Goal: Task Accomplishment & Management: Manage account settings

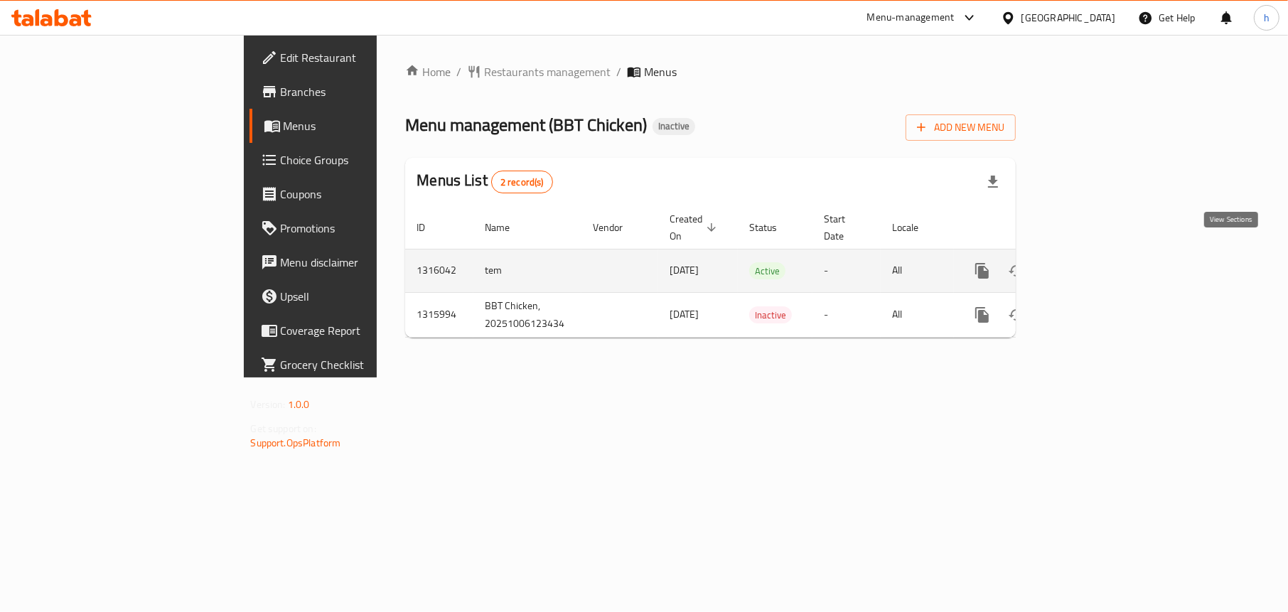
click at [1094, 262] on icon "enhanced table" at bounding box center [1085, 270] width 17 height 17
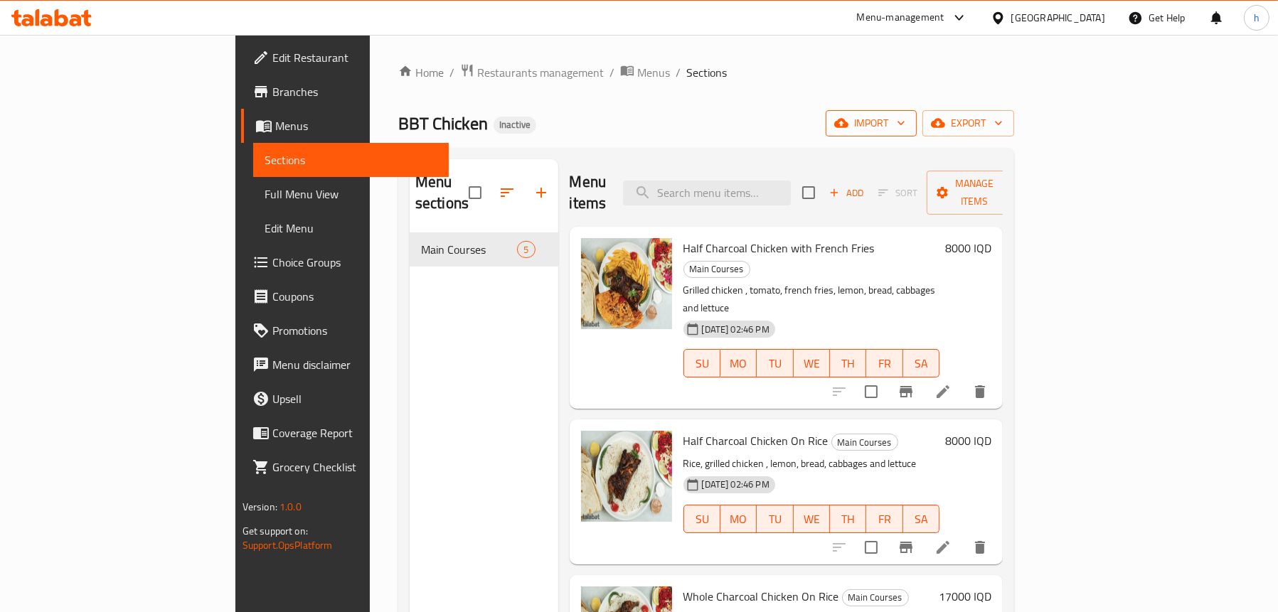
click at [905, 131] on span "import" at bounding box center [871, 123] width 68 height 18
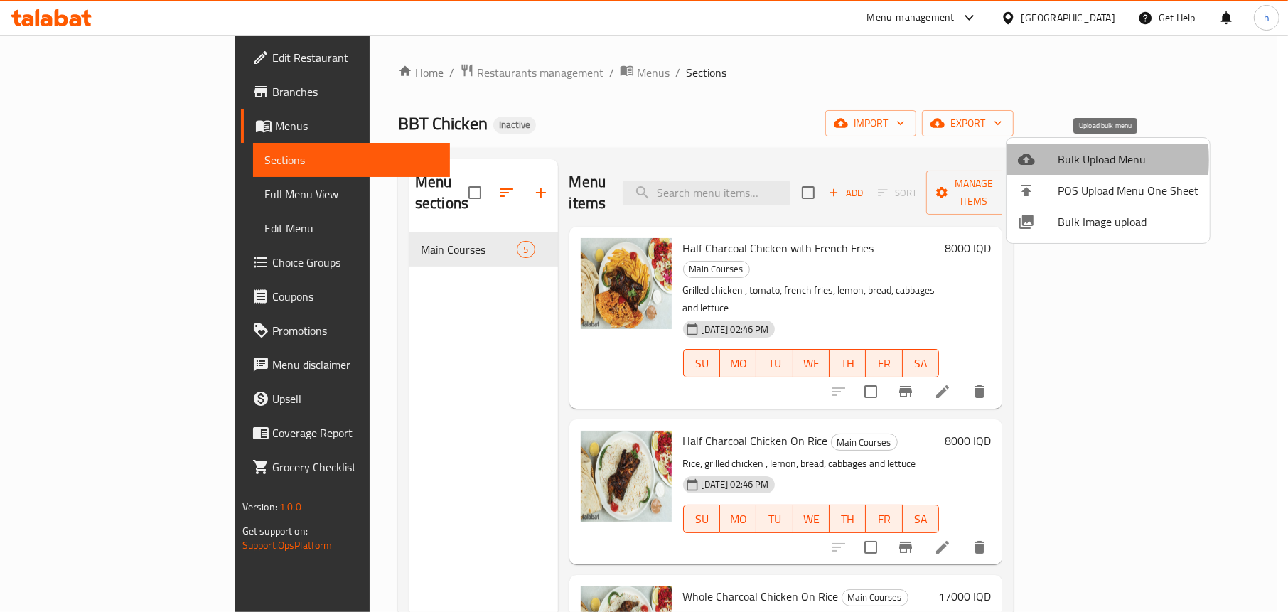
click at [1037, 160] on div at bounding box center [1038, 159] width 40 height 17
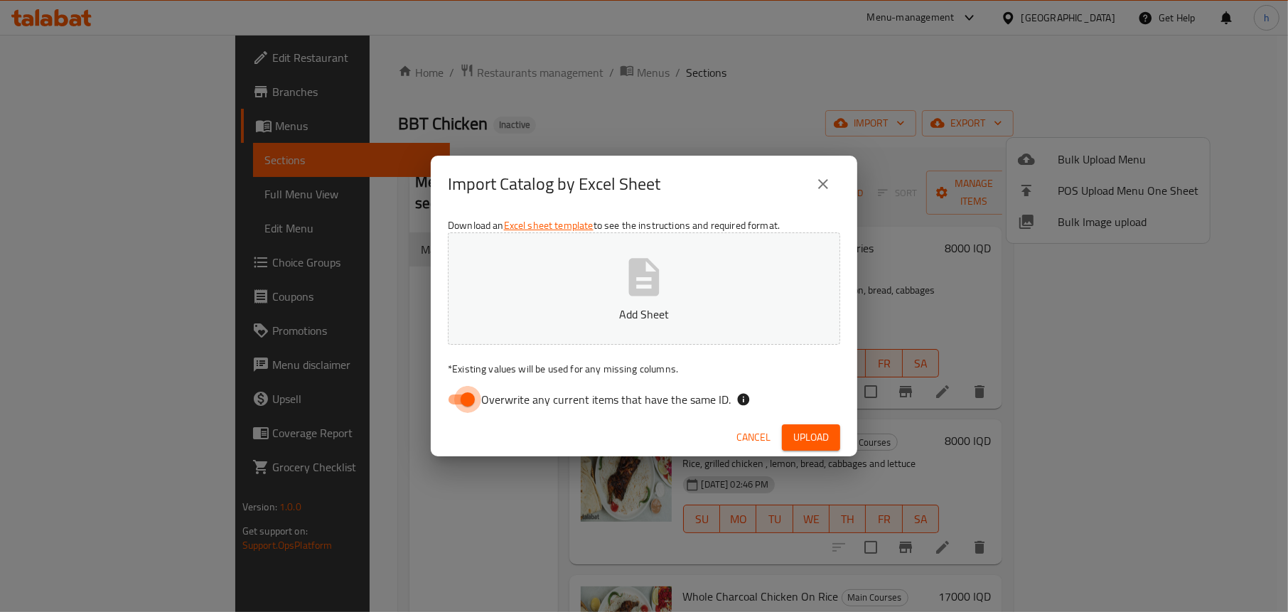
click at [455, 400] on input "Overwrite any current items that have the same ID." at bounding box center [467, 399] width 81 height 27
checkbox input "false"
click at [635, 306] on p "Add Sheet" at bounding box center [644, 314] width 348 height 17
click at [811, 429] on span "Upload" at bounding box center [812, 438] width 36 height 18
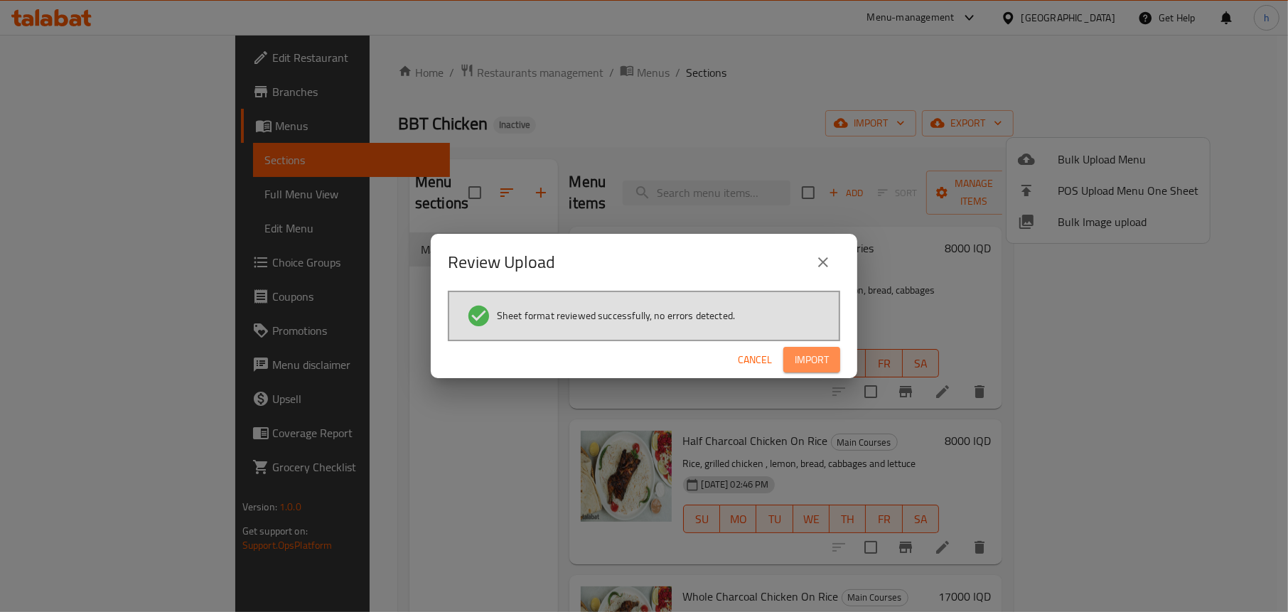
click at [826, 356] on span "Import" at bounding box center [812, 360] width 34 height 18
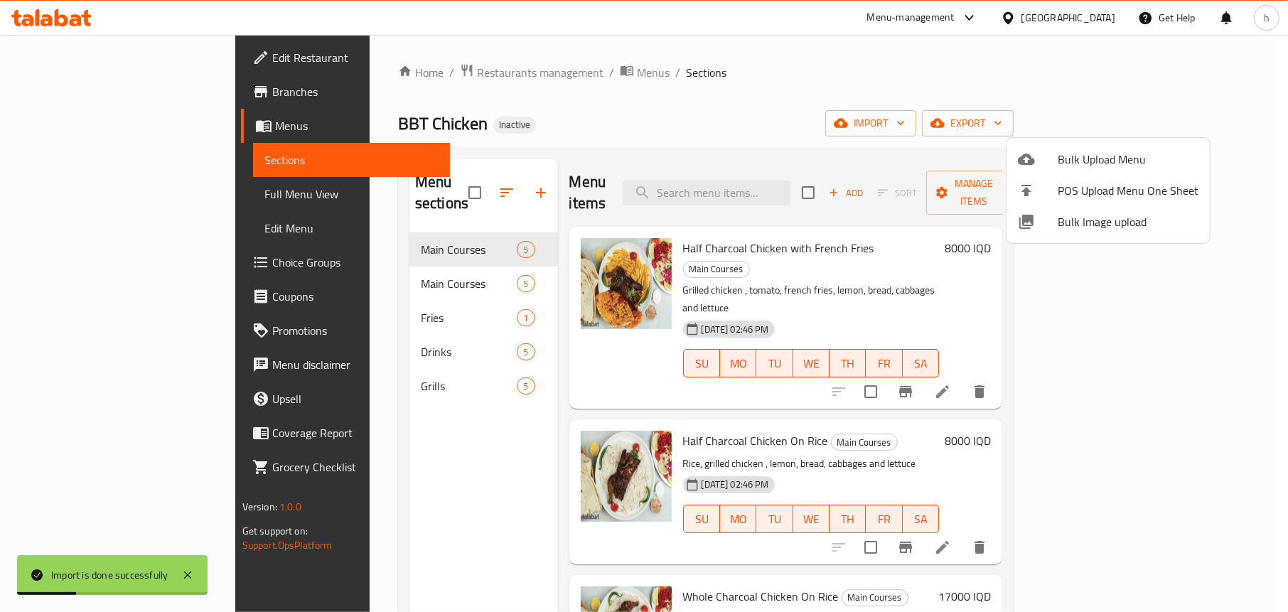
click at [375, 260] on div at bounding box center [644, 306] width 1288 height 612
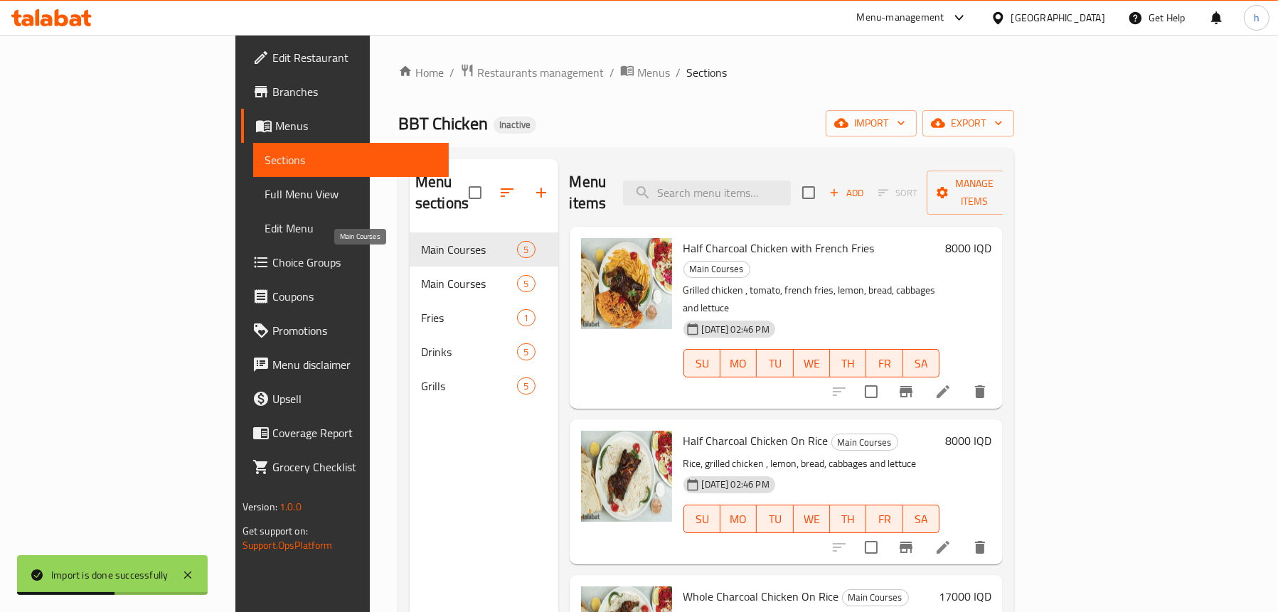
click at [421, 275] on span "Main Courses" at bounding box center [469, 283] width 96 height 17
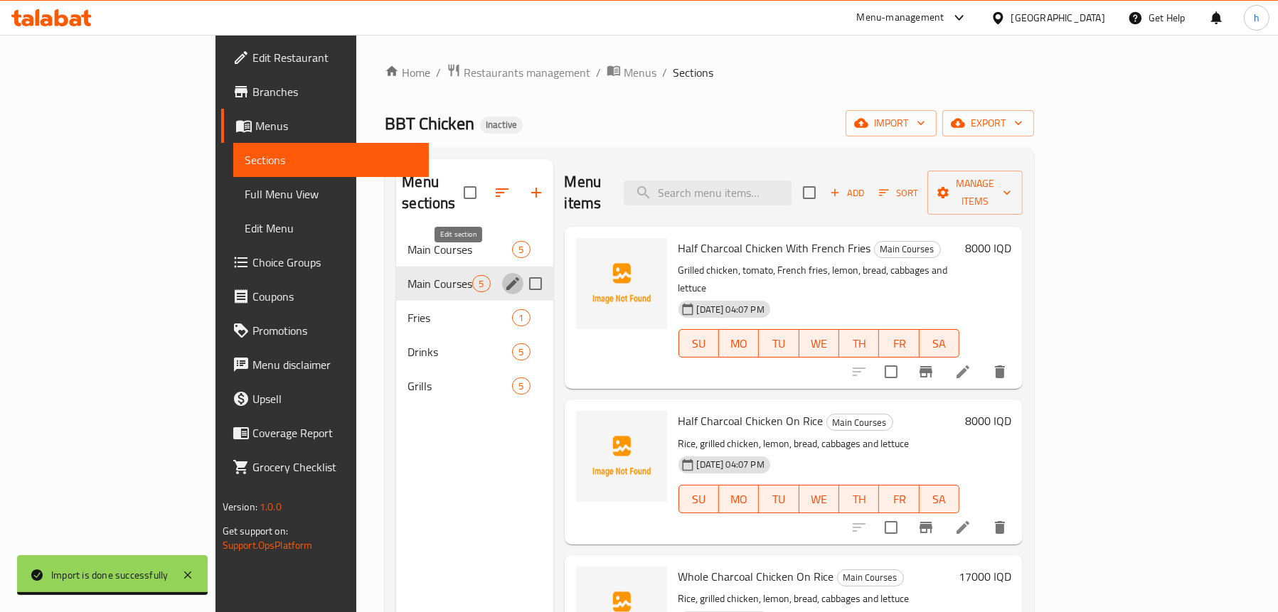
click at [504, 275] on icon "edit" at bounding box center [512, 283] width 17 height 17
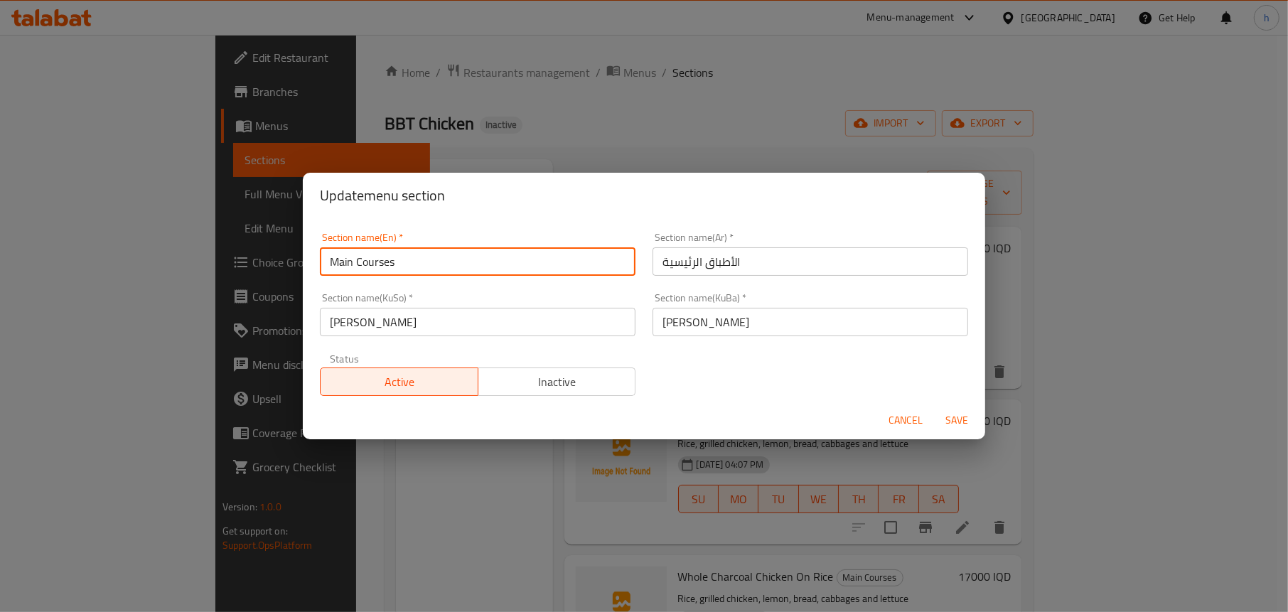
click at [498, 267] on input "Main Courses" at bounding box center [478, 261] width 316 height 28
type input "Main Course"
click at [949, 422] on span "Save" at bounding box center [957, 421] width 34 height 18
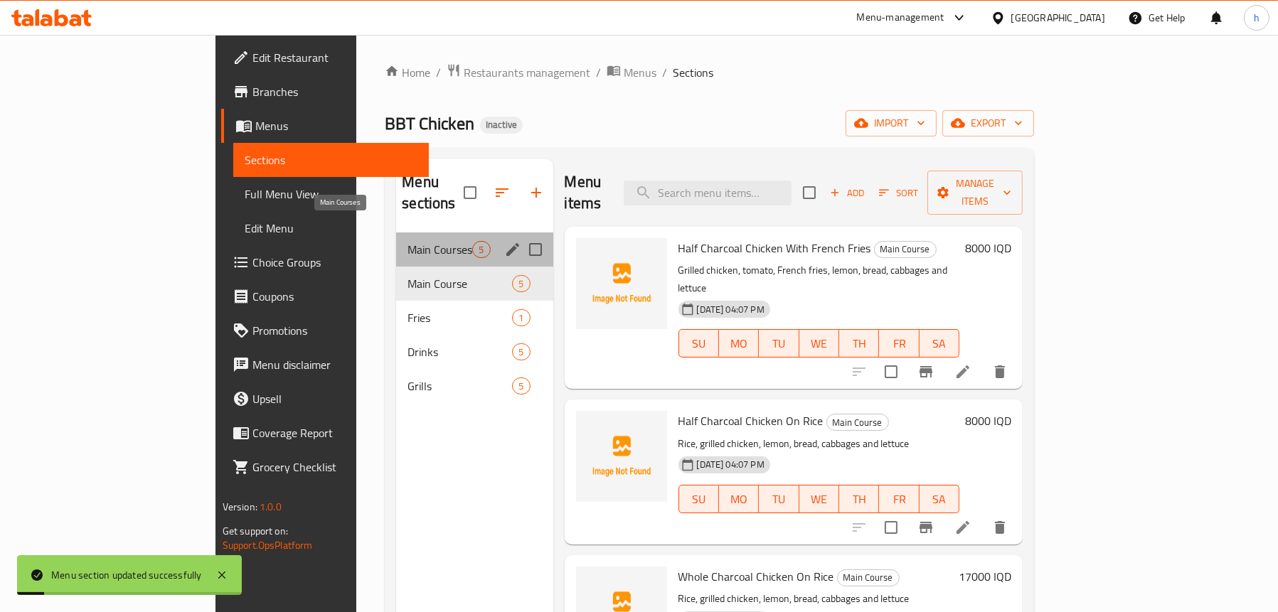
click at [407, 241] on span "Main Courses" at bounding box center [439, 249] width 65 height 17
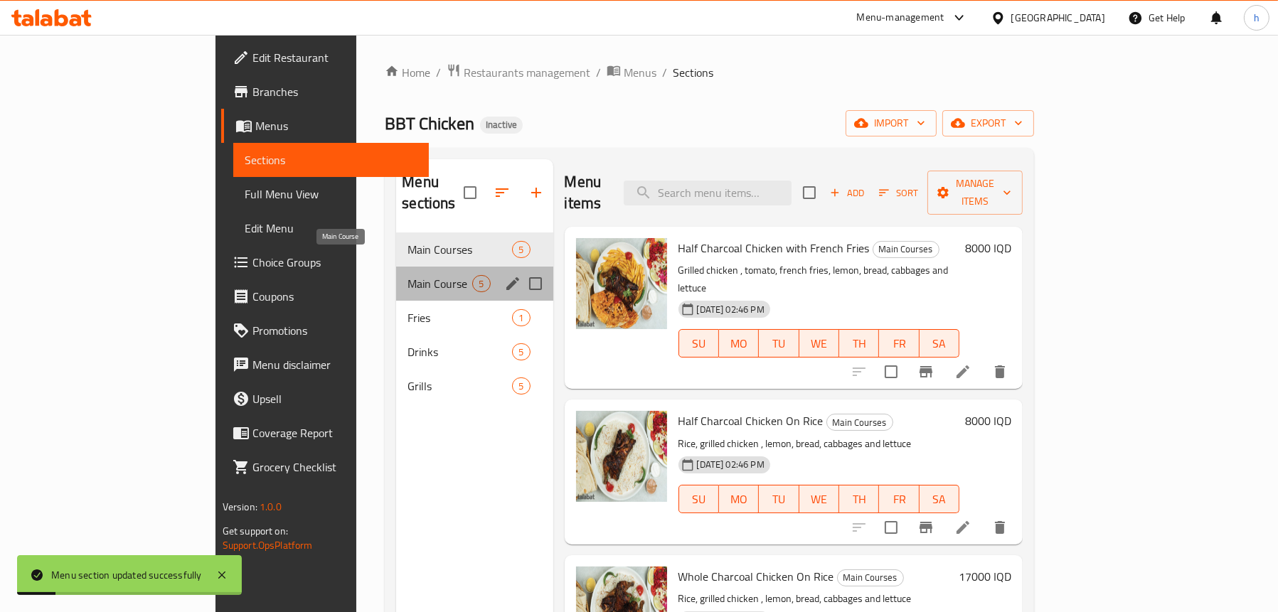
click at [407, 275] on span "Main Course" at bounding box center [439, 283] width 65 height 17
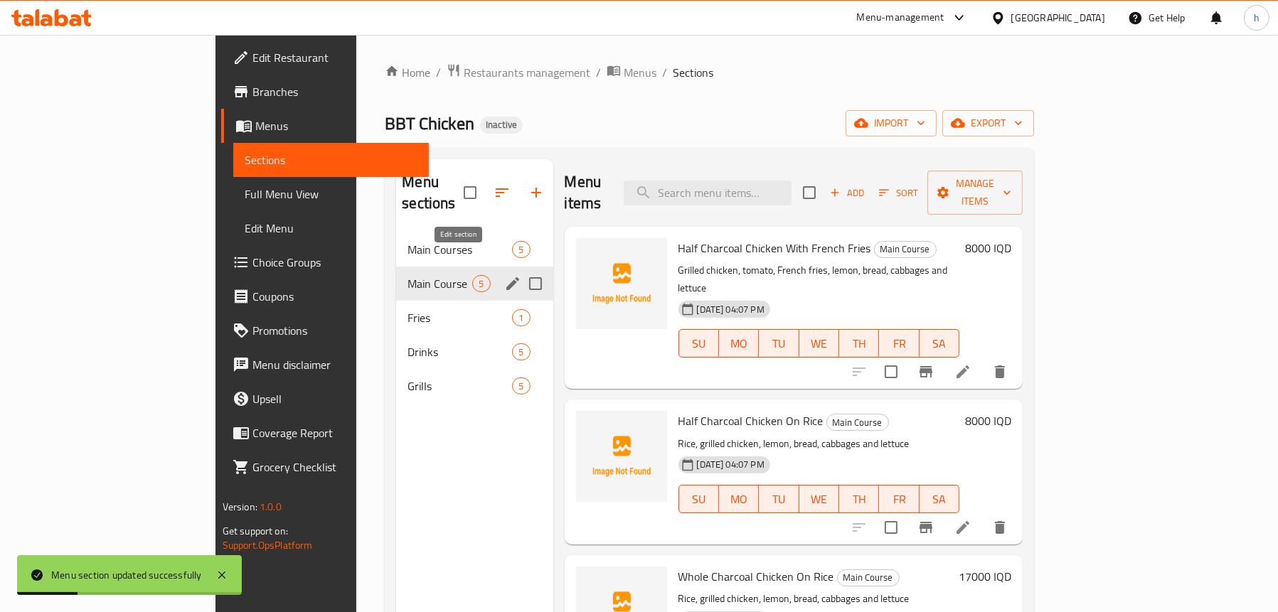
click at [504, 275] on icon "edit" at bounding box center [512, 283] width 17 height 17
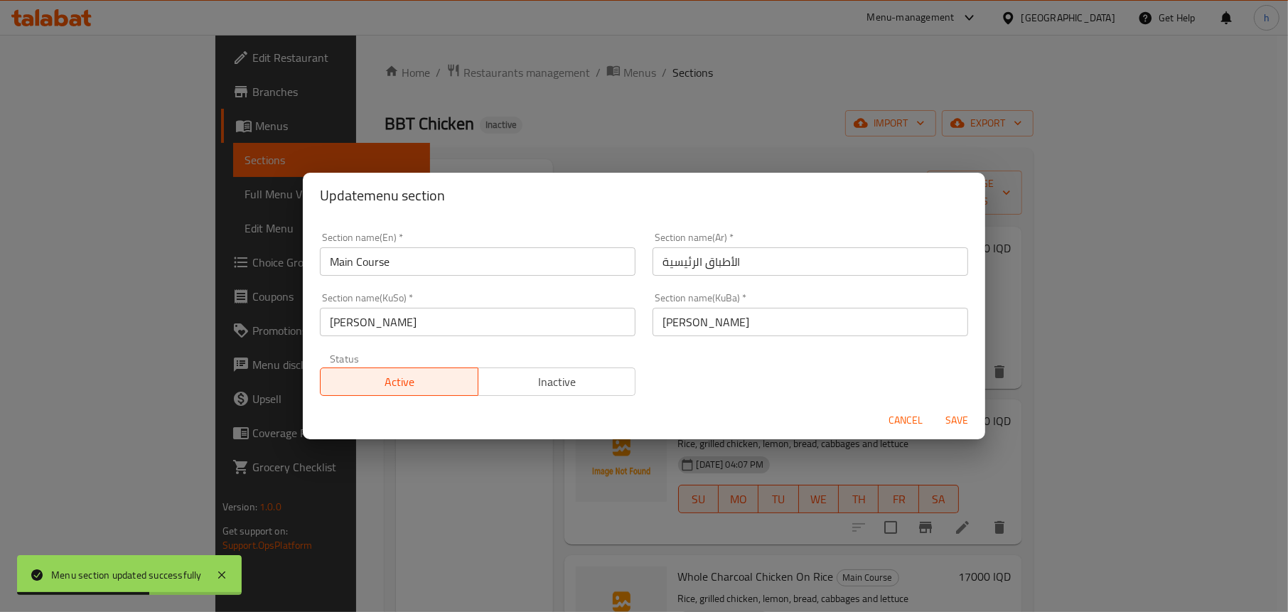
click at [893, 413] on span "Cancel" at bounding box center [906, 421] width 34 height 18
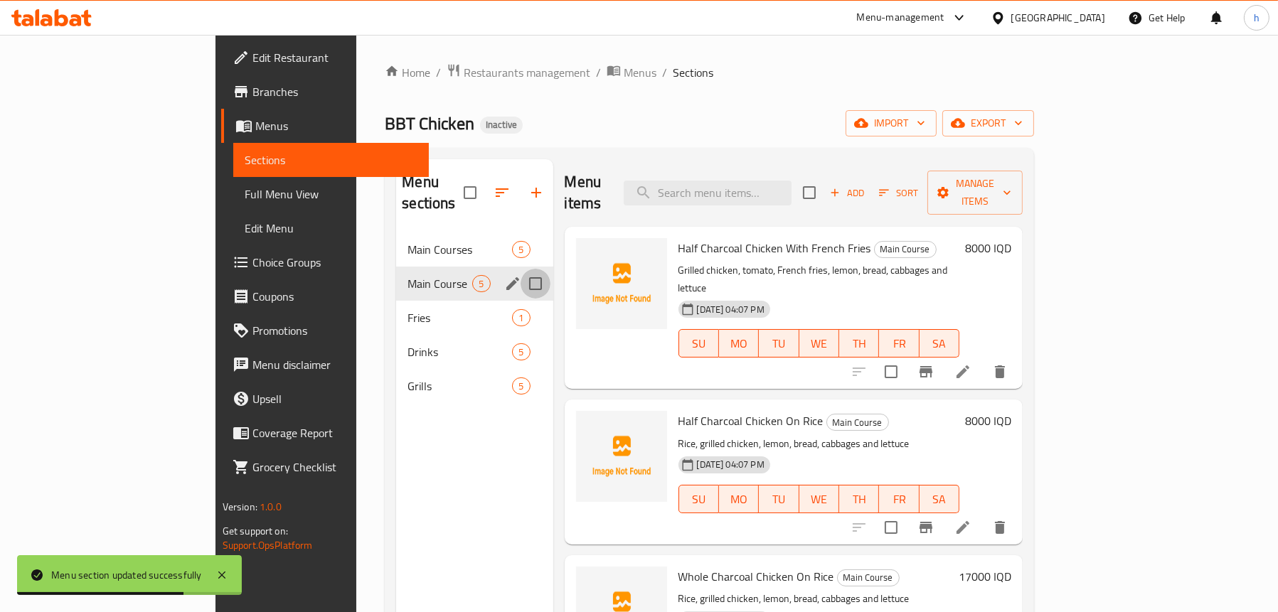
click at [520, 269] on input "Menu sections" at bounding box center [535, 284] width 30 height 30
checkbox input "true"
click at [485, 186] on icon "button" at bounding box center [493, 192] width 17 height 17
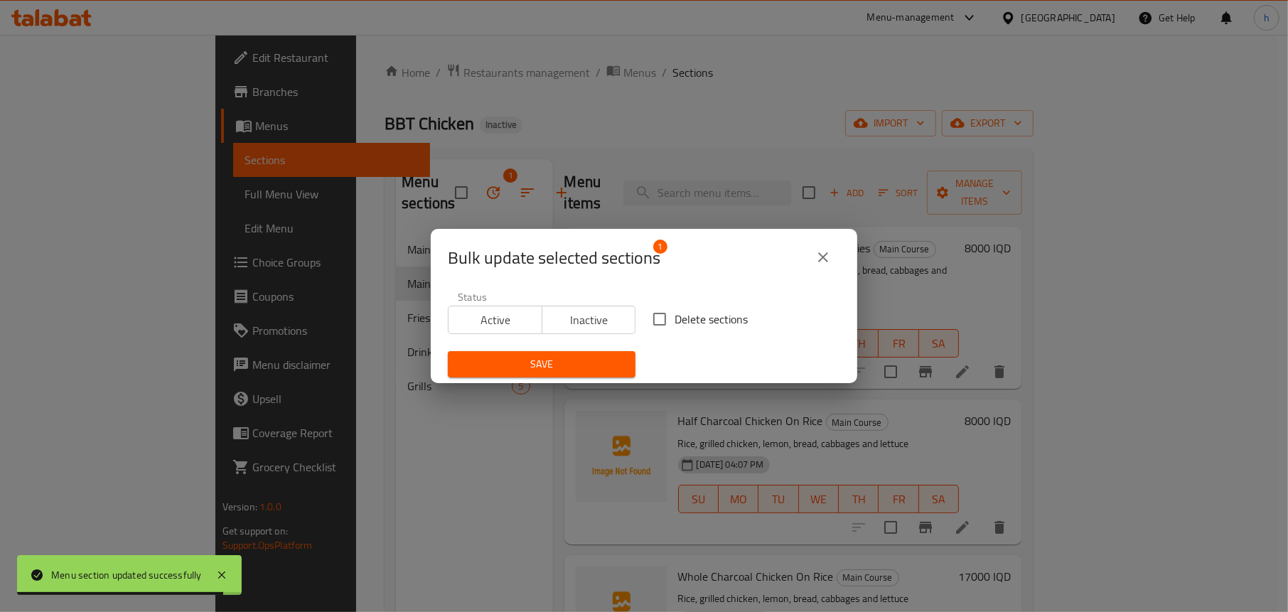
click at [687, 316] on span "Delete sections" at bounding box center [711, 319] width 73 height 17
click at [675, 316] on input "Delete sections" at bounding box center [660, 319] width 30 height 30
checkbox input "true"
click at [539, 358] on span "Save" at bounding box center [541, 365] width 165 height 18
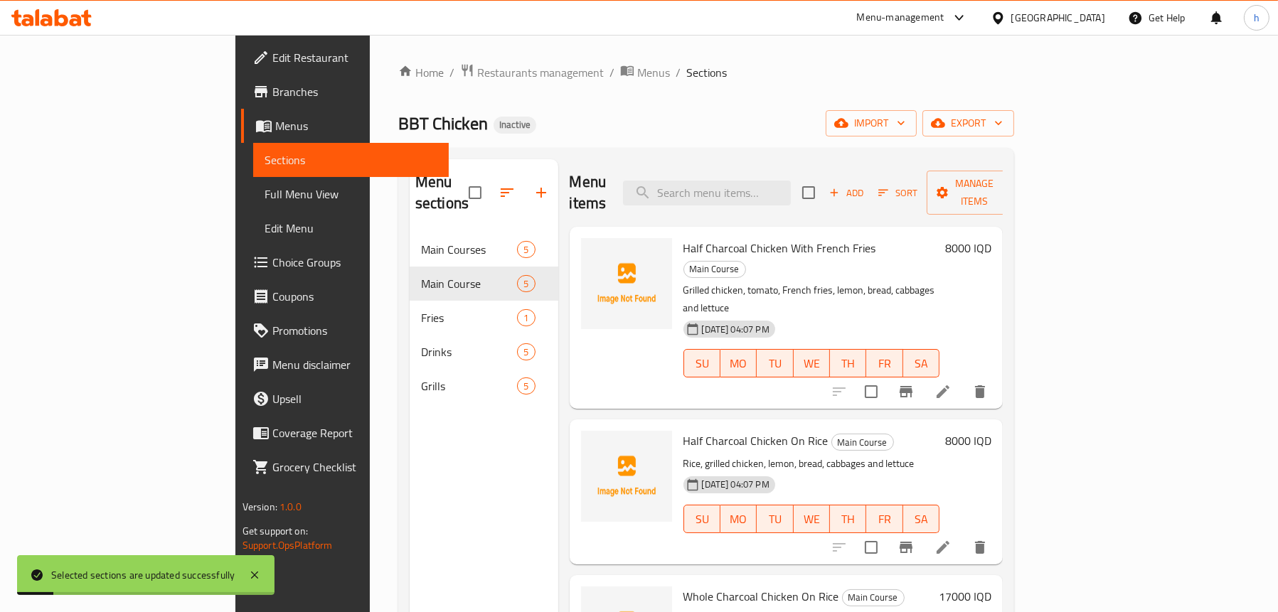
click at [410, 442] on div "Menu sections Main Courses 5 Main Course 5 Fries 1 Drinks 5 Grills 5" at bounding box center [484, 465] width 149 height 612
click at [490, 186] on button "button" at bounding box center [507, 193] width 34 height 34
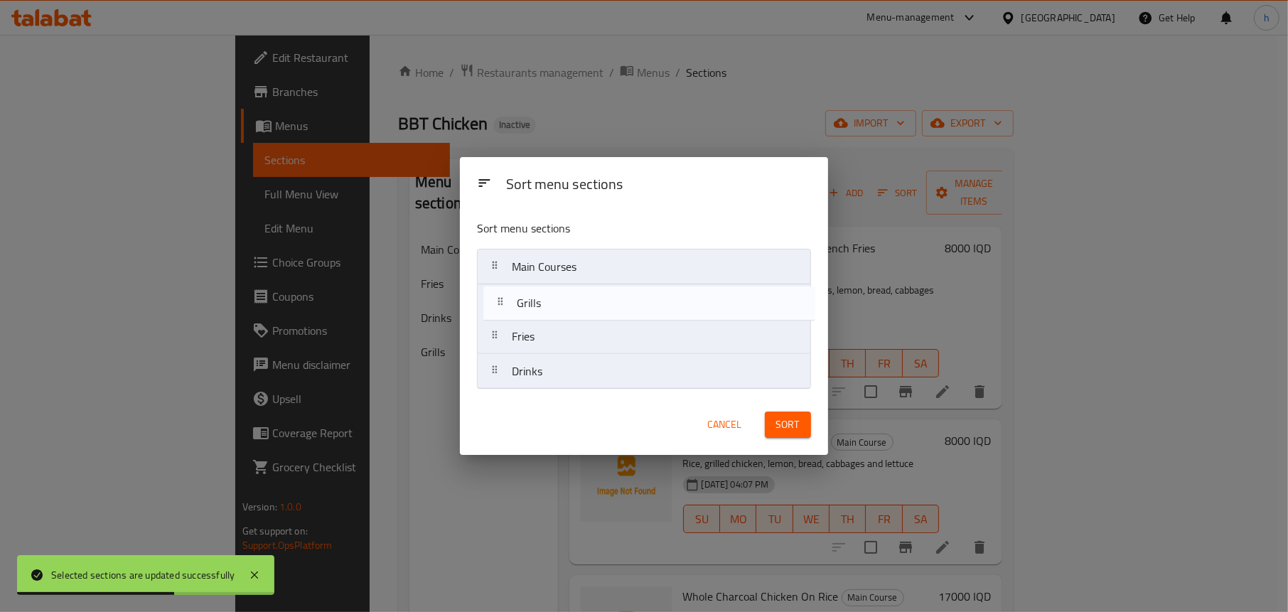
drag, startPoint x: 543, startPoint y: 369, endPoint x: 548, endPoint y: 297, distance: 72.7
click at [548, 297] on nav "Main Courses Fries Drinks Grills" at bounding box center [643, 319] width 333 height 141
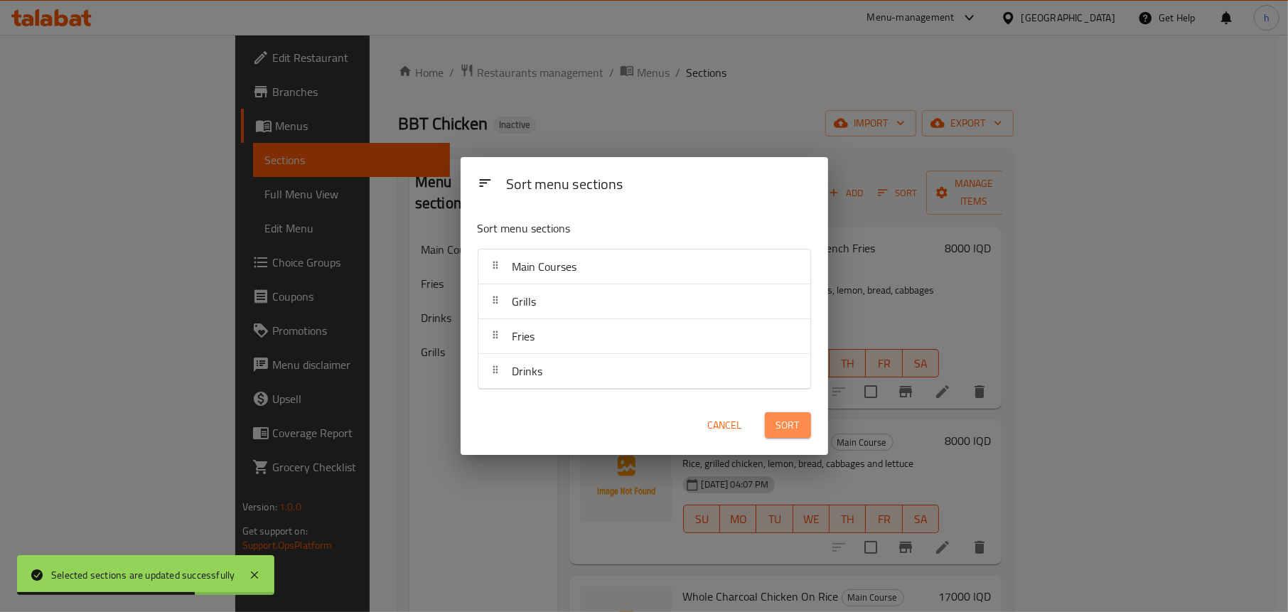
click at [784, 420] on span "Sort" at bounding box center [787, 426] width 23 height 18
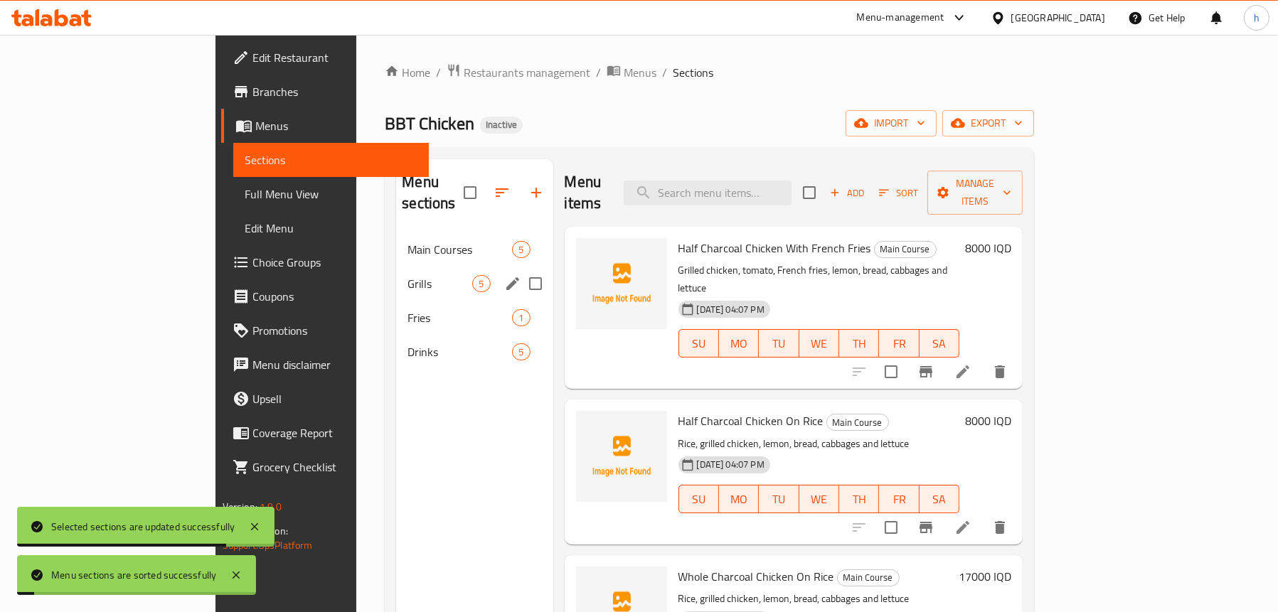
click at [407, 275] on span "Grills" at bounding box center [439, 283] width 65 height 17
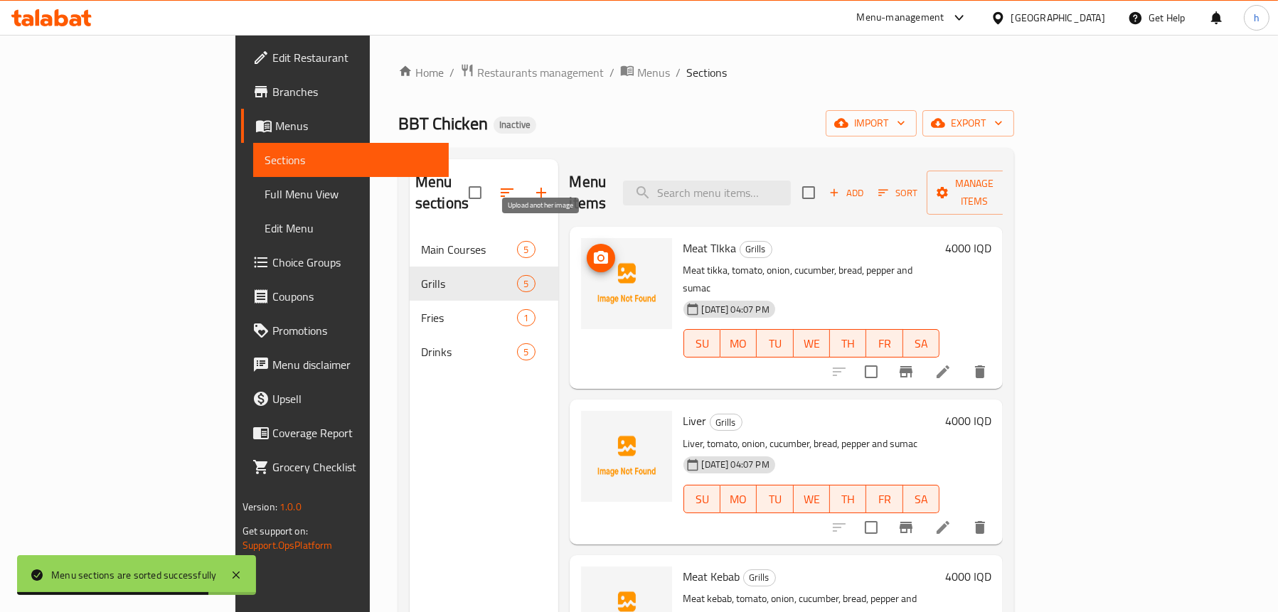
click at [592, 250] on icon "upload picture" at bounding box center [600, 258] width 17 height 17
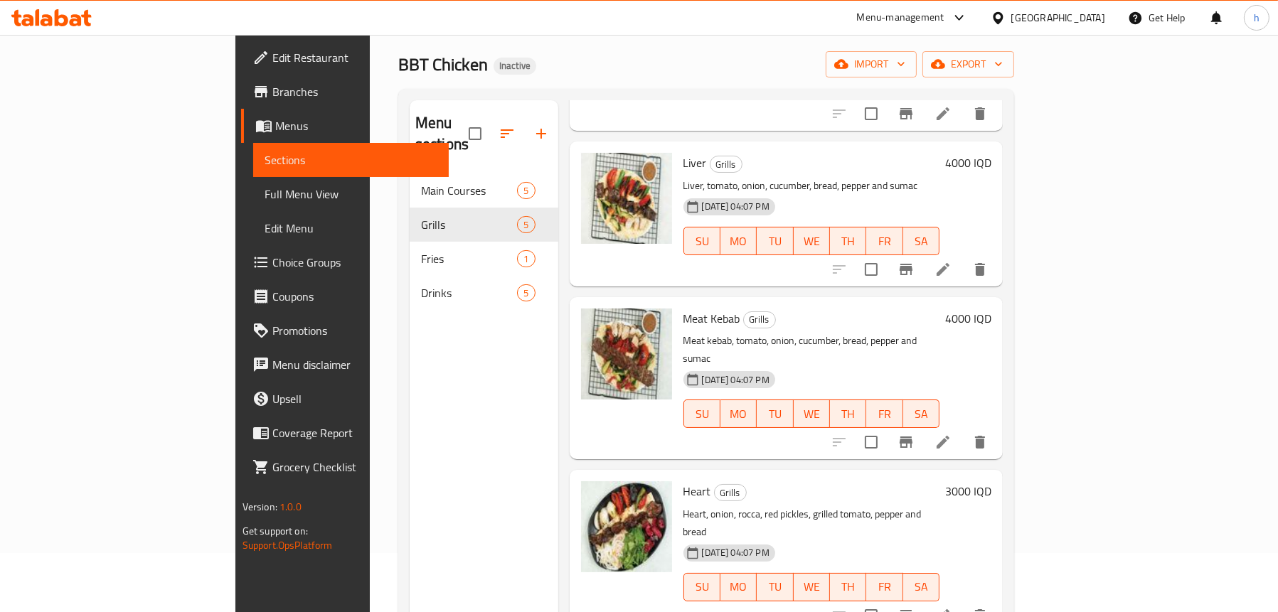
scroll to position [58, 0]
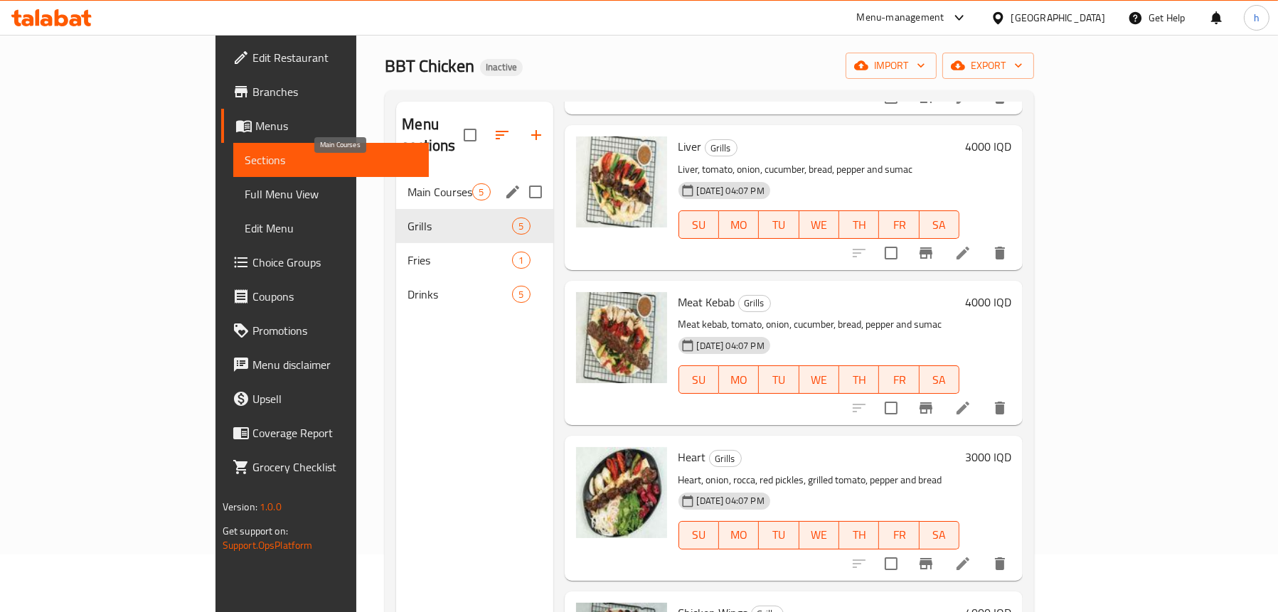
click at [407, 183] on span "Main Courses" at bounding box center [439, 191] width 65 height 17
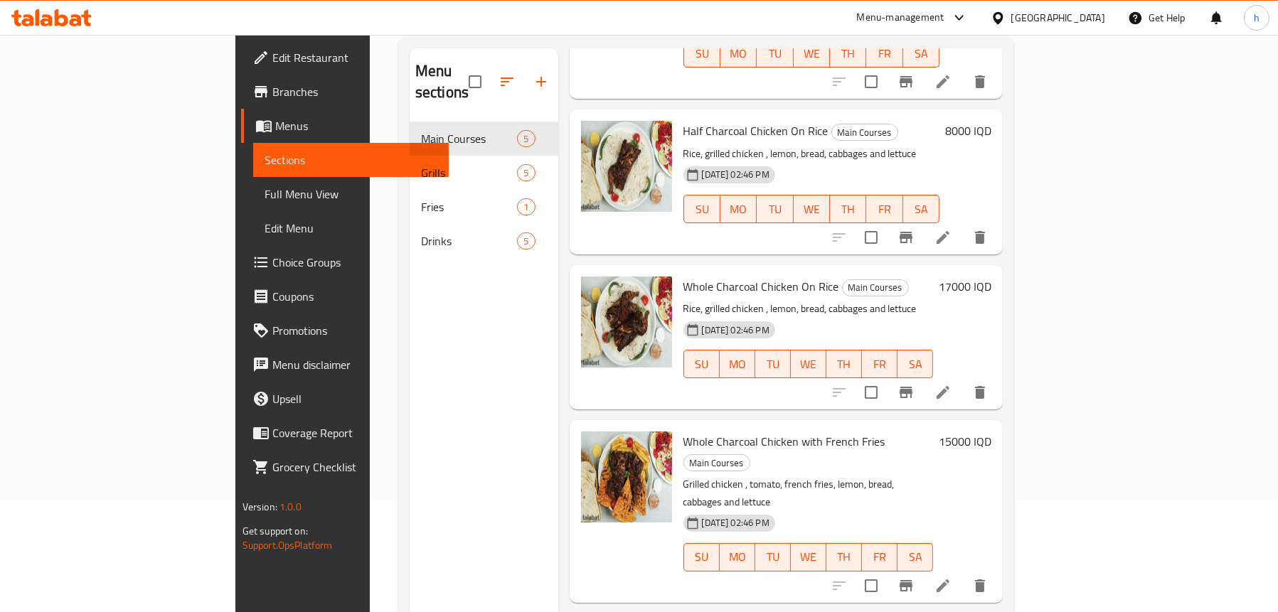
scroll to position [200, 0]
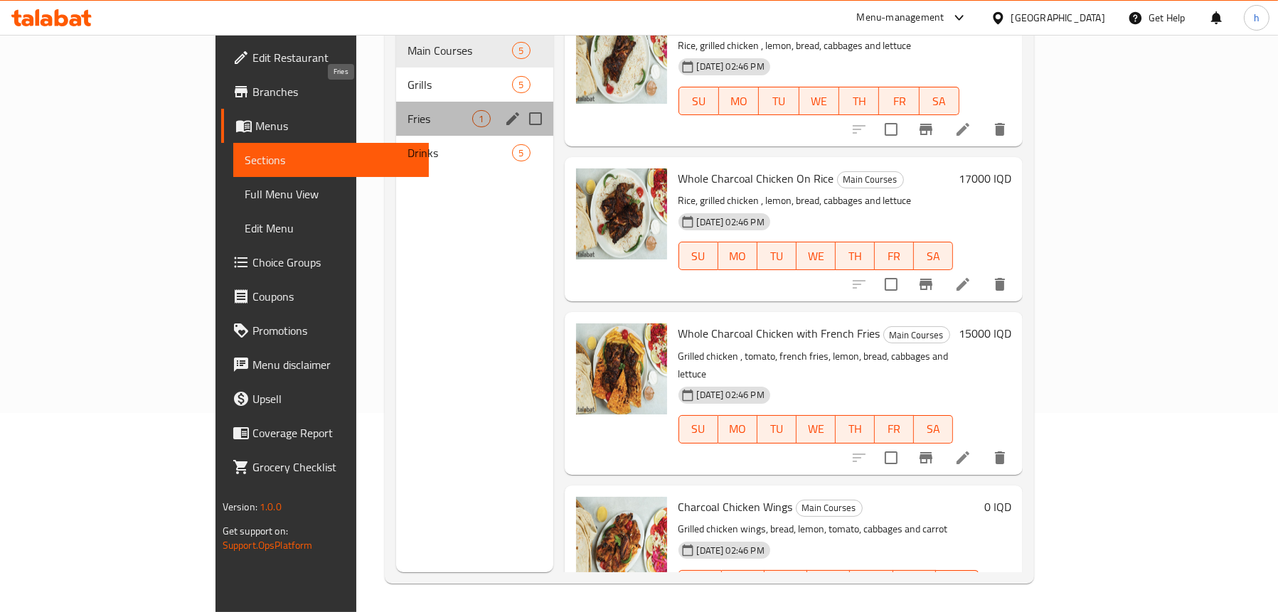
click at [407, 110] on span "Fries" at bounding box center [439, 118] width 65 height 17
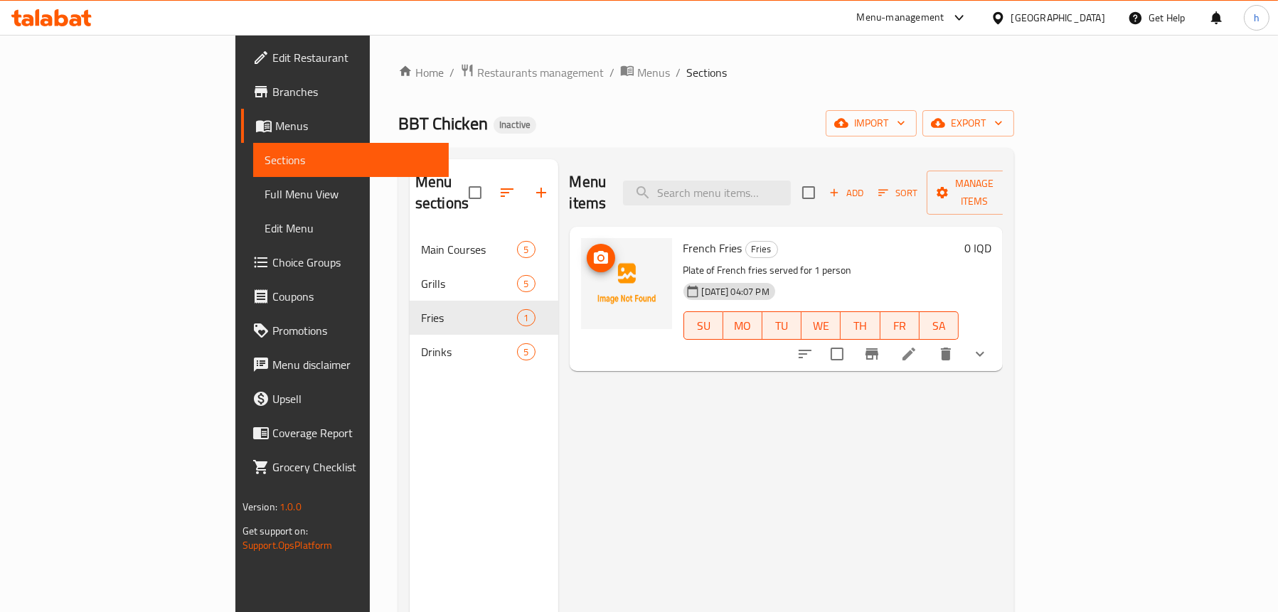
click at [581, 238] on img at bounding box center [626, 283] width 91 height 91
click at [592, 250] on icon "upload picture" at bounding box center [600, 258] width 17 height 17
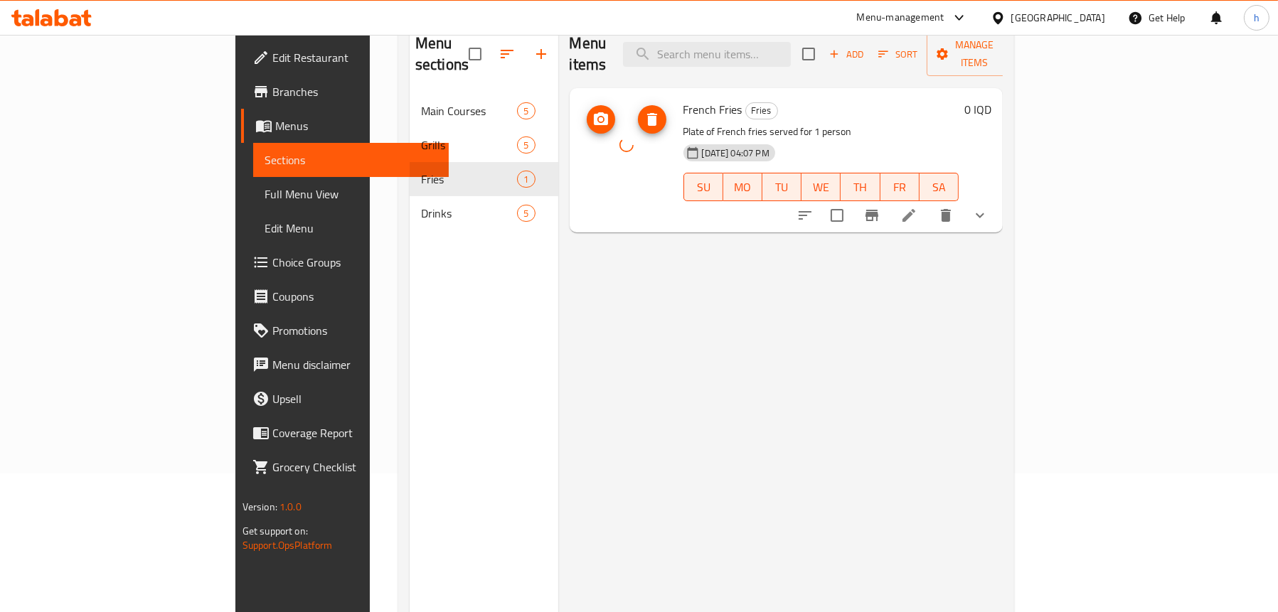
scroll to position [142, 0]
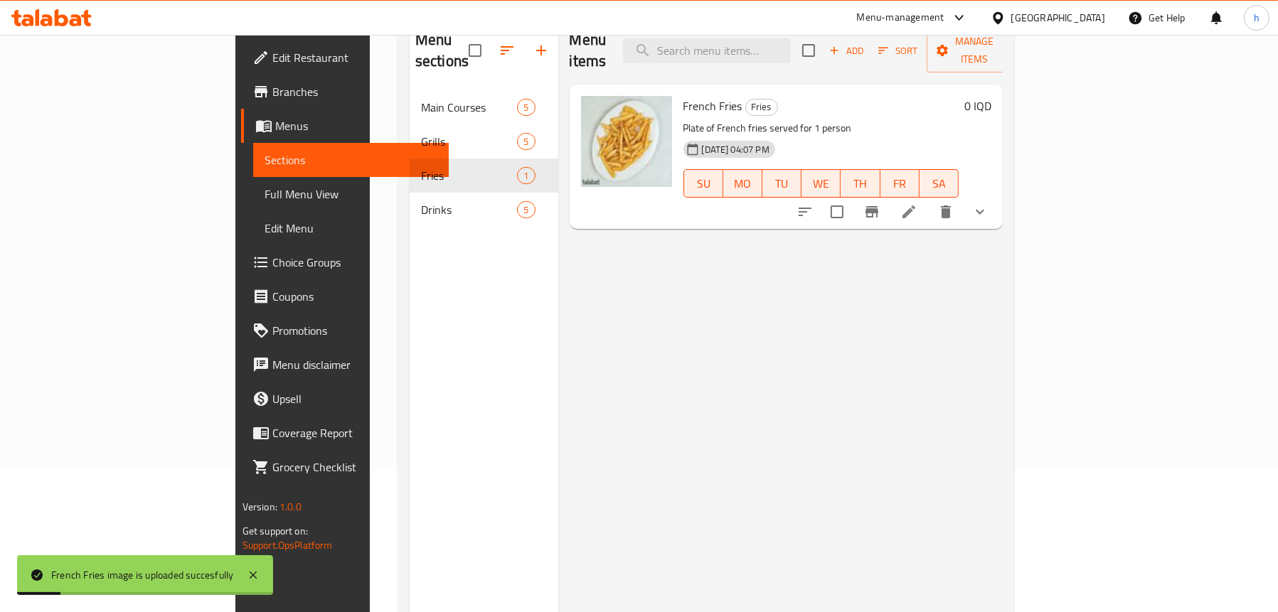
click at [421, 201] on span "Drinks" at bounding box center [469, 209] width 96 height 17
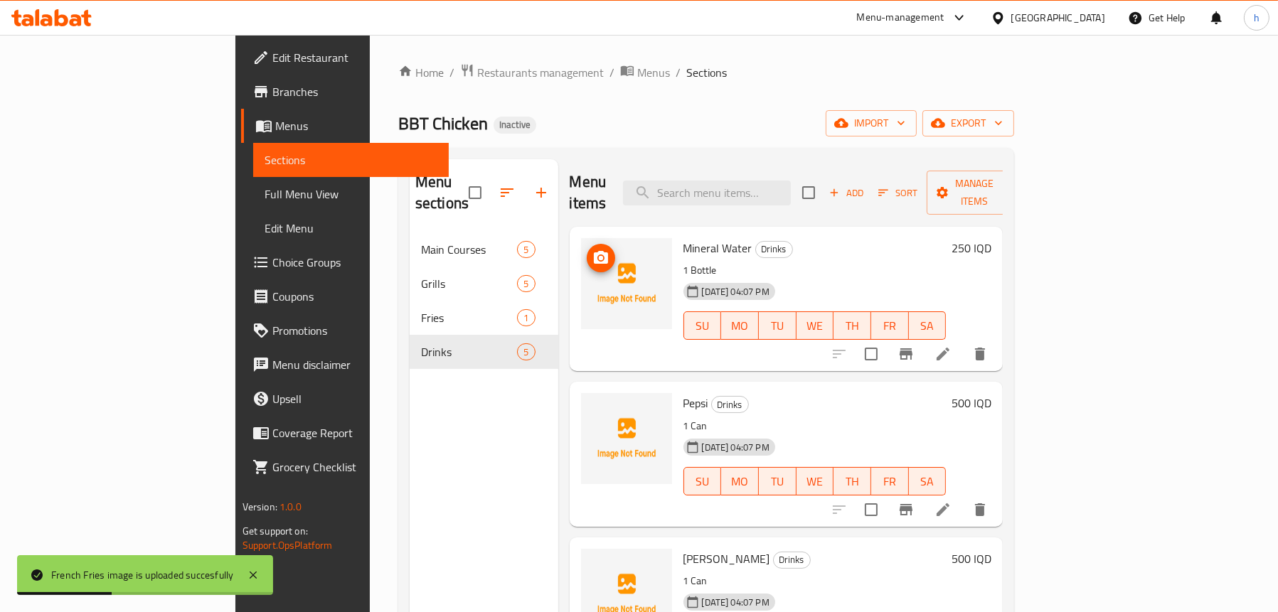
click at [587, 250] on span "upload picture" at bounding box center [601, 258] width 28 height 17
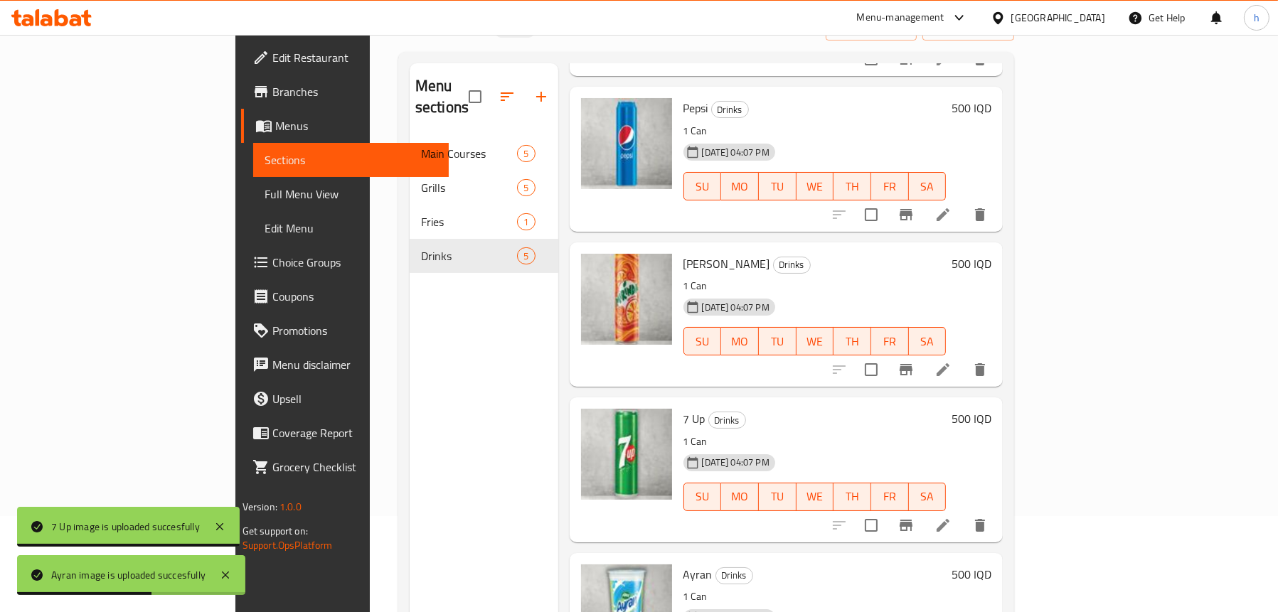
scroll to position [200, 0]
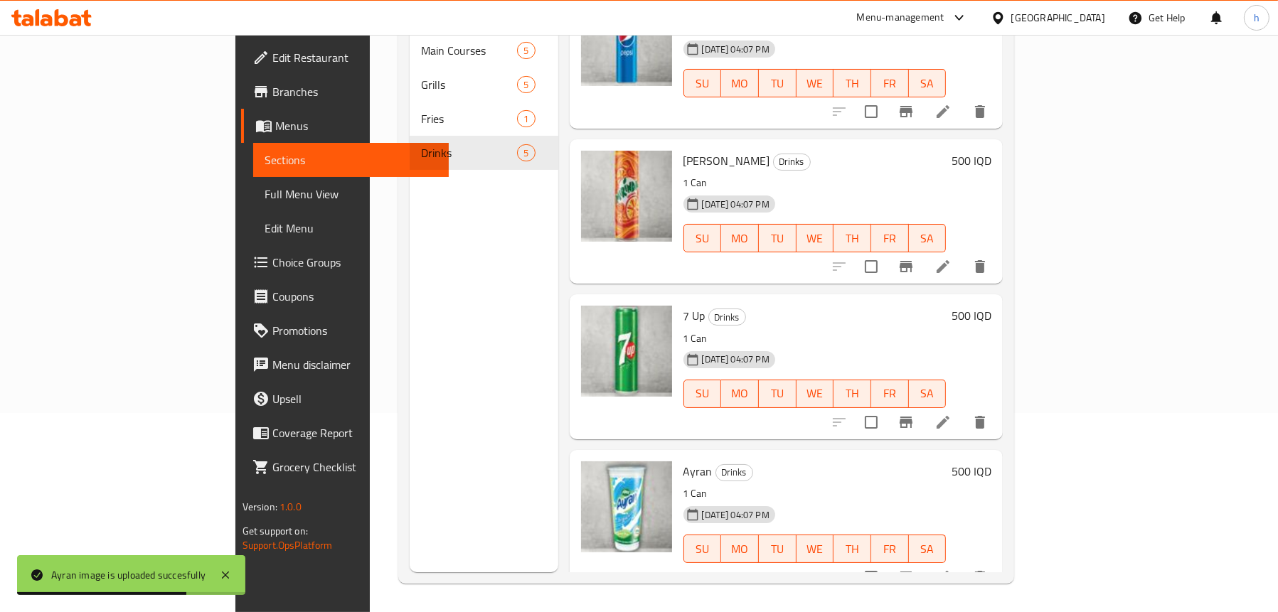
click at [265, 193] on span "Full Menu View" at bounding box center [351, 194] width 173 height 17
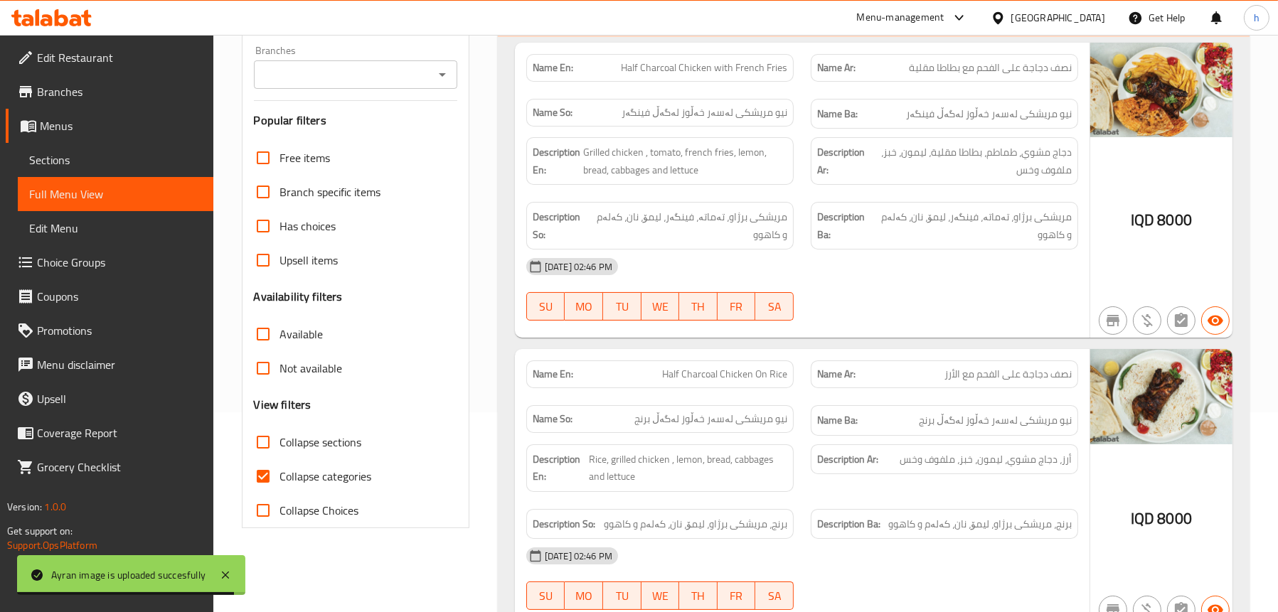
drag, startPoint x: 441, startPoint y: 73, endPoint x: 440, endPoint y: 81, distance: 7.9
click at [441, 77] on icon "Open" at bounding box center [442, 74] width 17 height 17
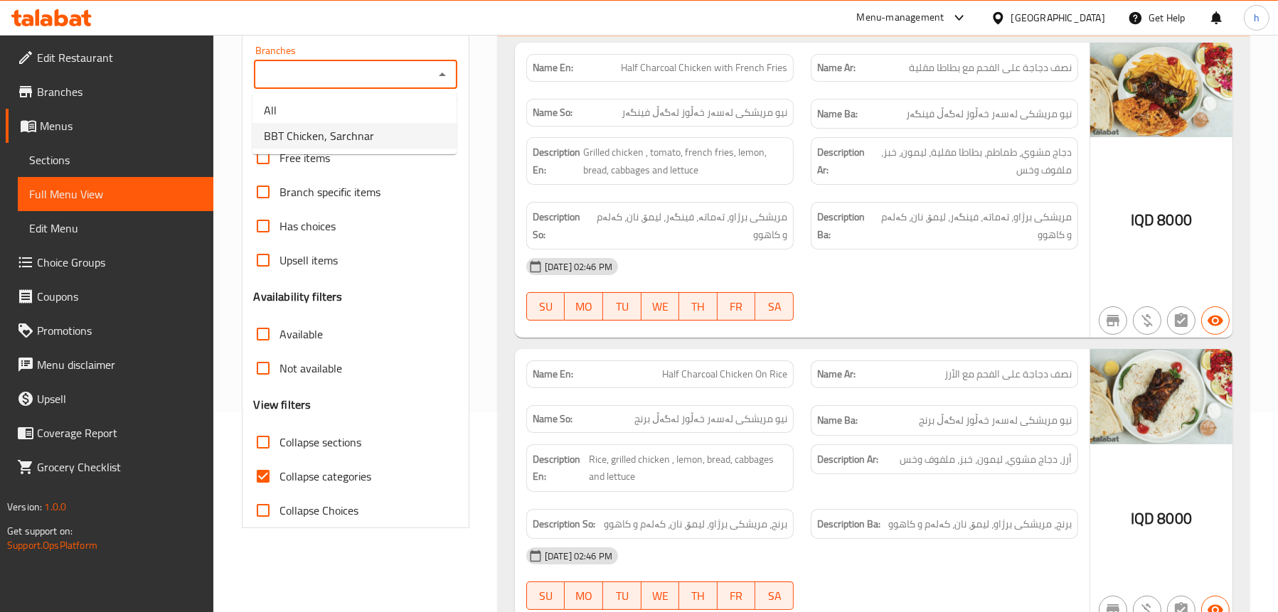
click at [373, 127] on li "BBT Chicken, Sarchnar" at bounding box center [354, 136] width 204 height 26
type input "BBT Chicken, Sarchnar"
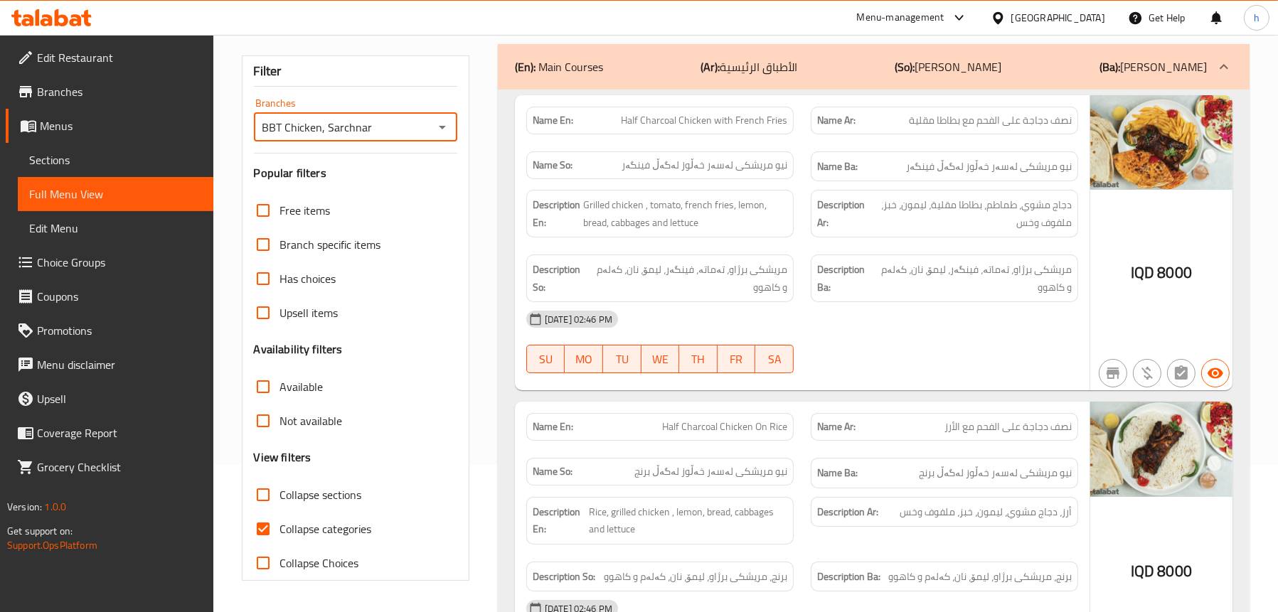
scroll to position [142, 0]
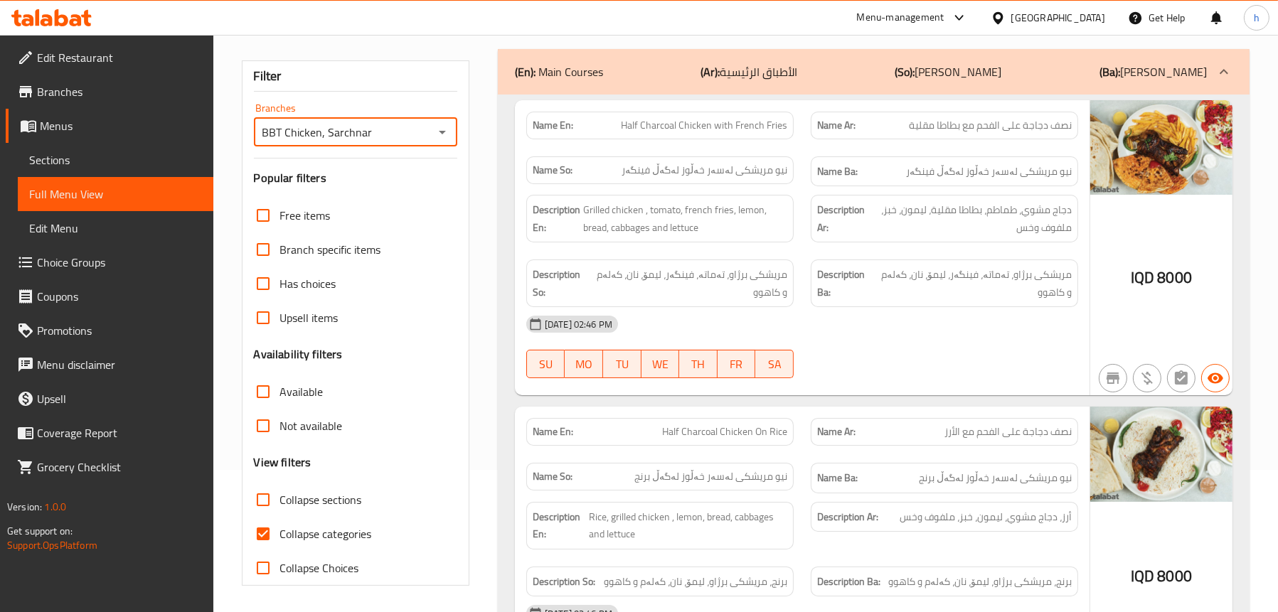
click at [708, 82] on div "(En): Main Courses (Ar): الأطباق الرئيسية (So): ژەمە سەرەکییەکان (Ba): ژەمە سەر…" at bounding box center [874, 72] width 752 height 46
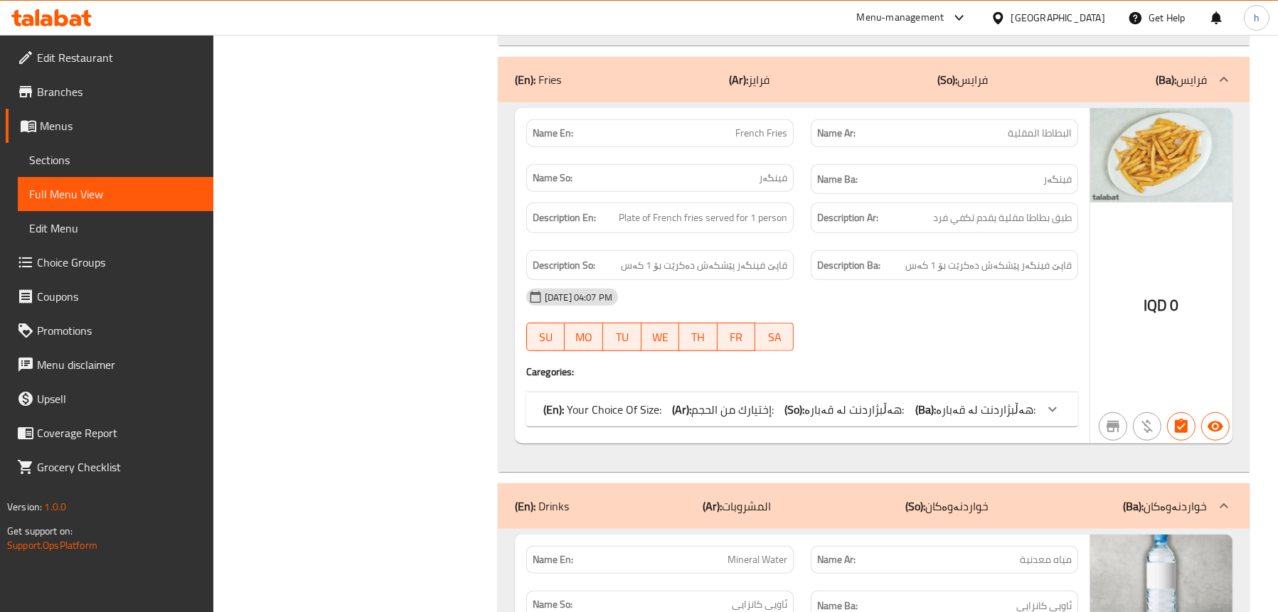
scroll to position [1778, 0]
click at [625, 407] on p "(En): Your Choice Of Size:" at bounding box center [602, 408] width 118 height 17
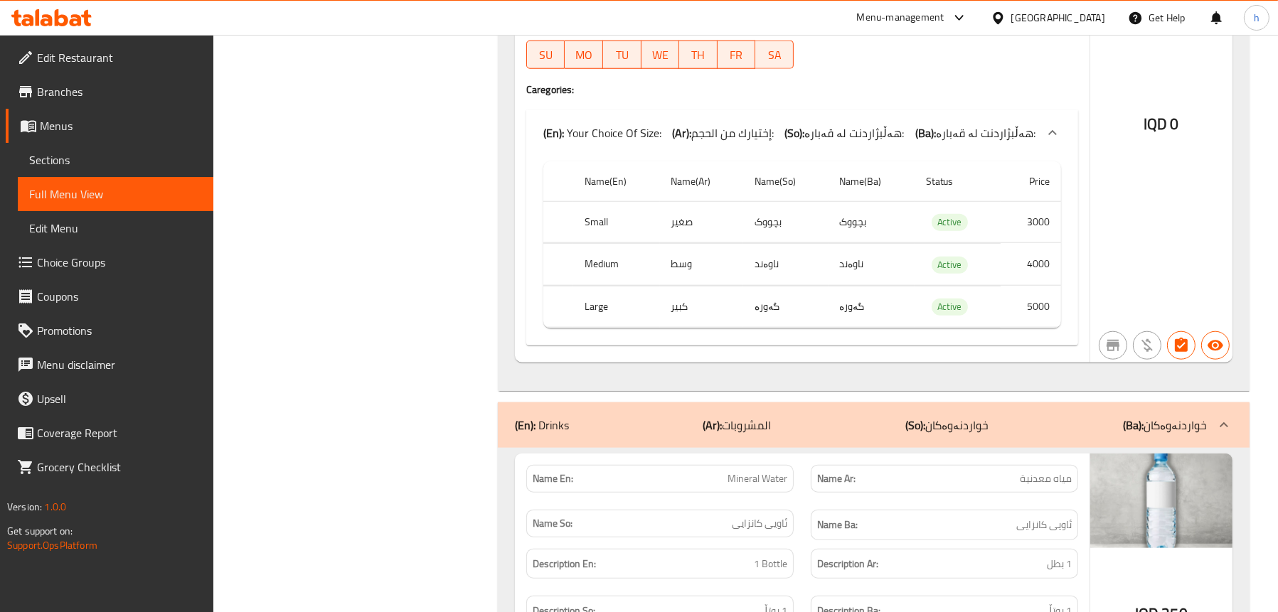
scroll to position [2062, 0]
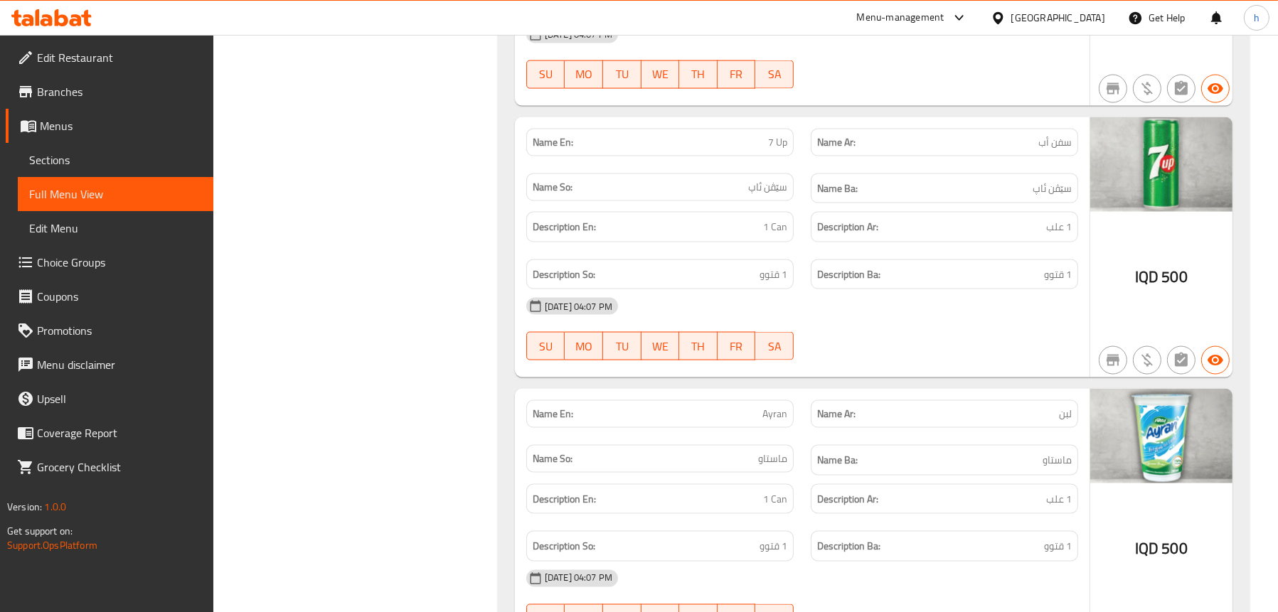
scroll to position [3301, 0]
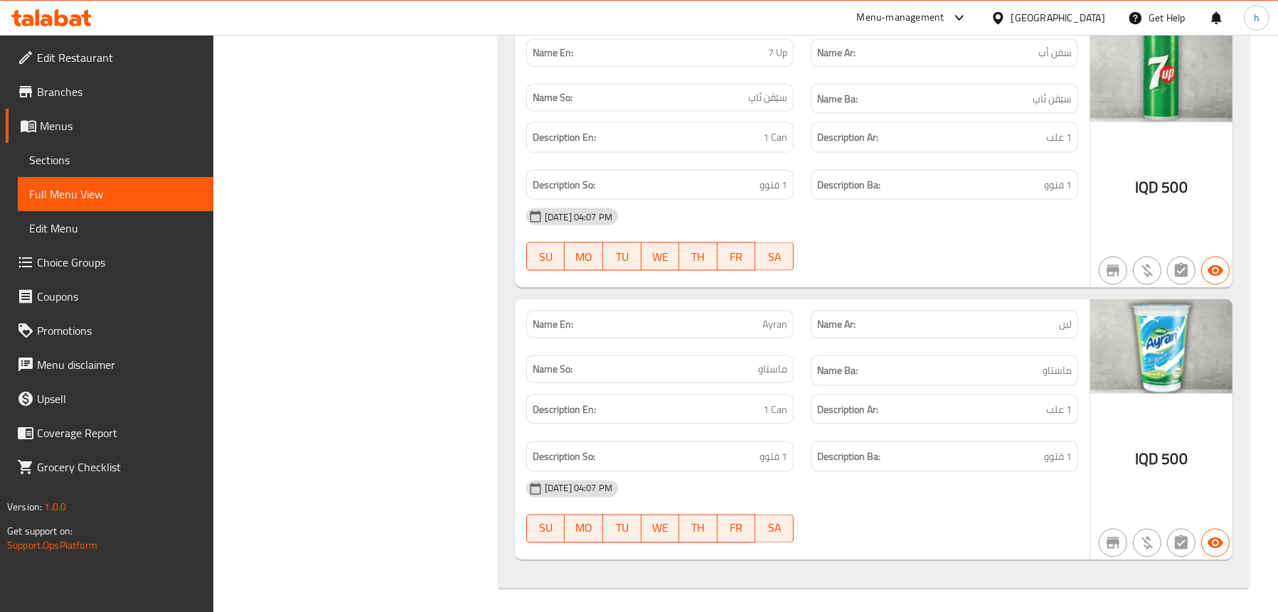
click at [65, 11] on icon at bounding box center [51, 17] width 80 height 17
